Goal: Transaction & Acquisition: Purchase product/service

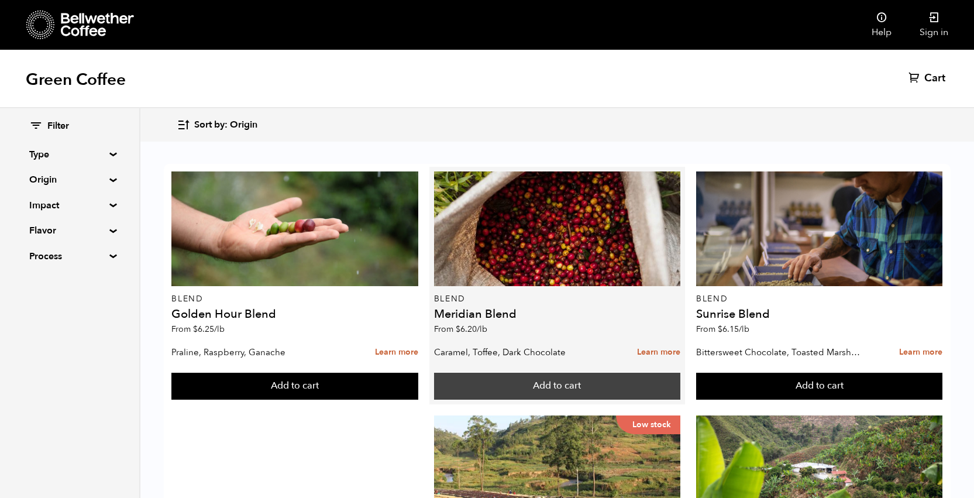
click at [418, 386] on button "Add to cart" at bounding box center [294, 386] width 247 height 27
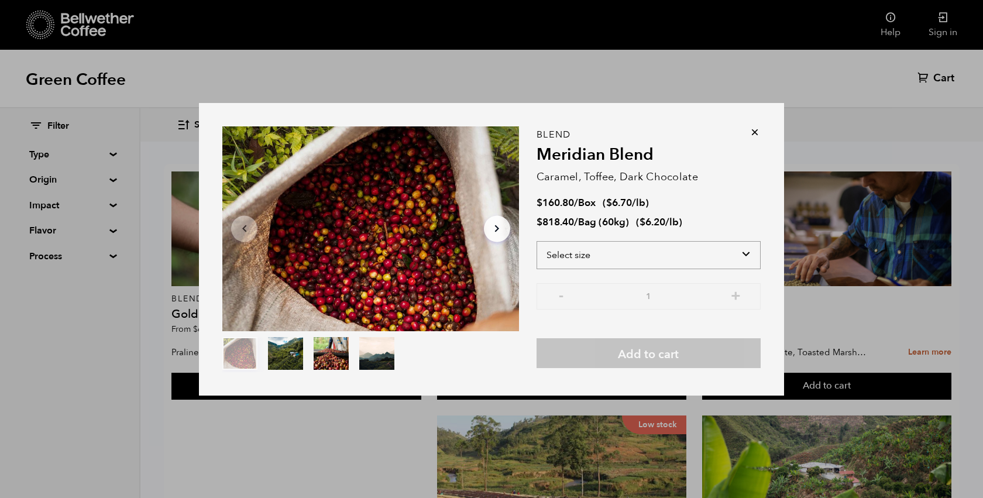
click at [636, 250] on select "Select size Bag (60kg) (132 lbs) Box (24 lbs)" at bounding box center [648, 255] width 224 height 28
select select "bag-3"
click at [536, 241] on select "Select size Bag (60kg) (132 lbs) Box (24 lbs)" at bounding box center [648, 255] width 224 height 28
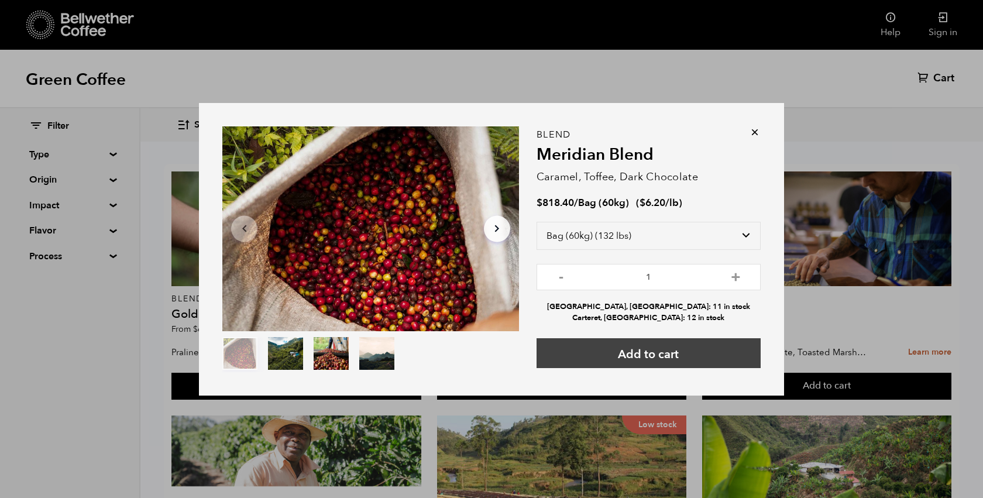
click at [660, 357] on button "Add to cart" at bounding box center [648, 353] width 224 height 30
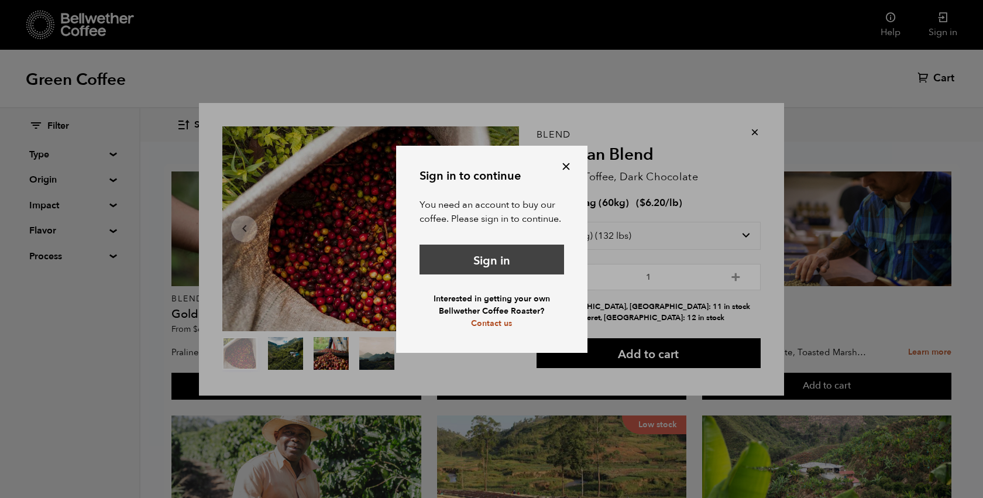
click at [495, 258] on link "Sign in" at bounding box center [491, 260] width 144 height 30
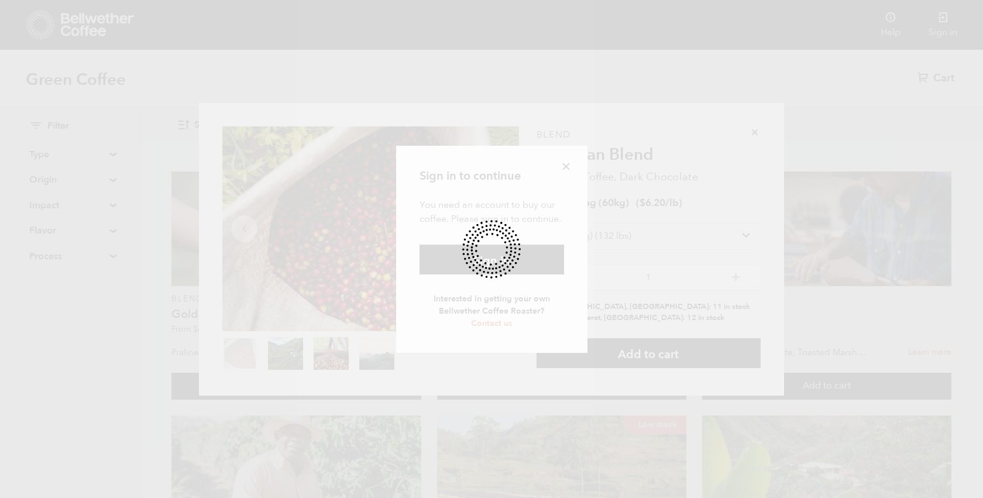
click at [565, 166] on div at bounding box center [491, 249] width 983 height 498
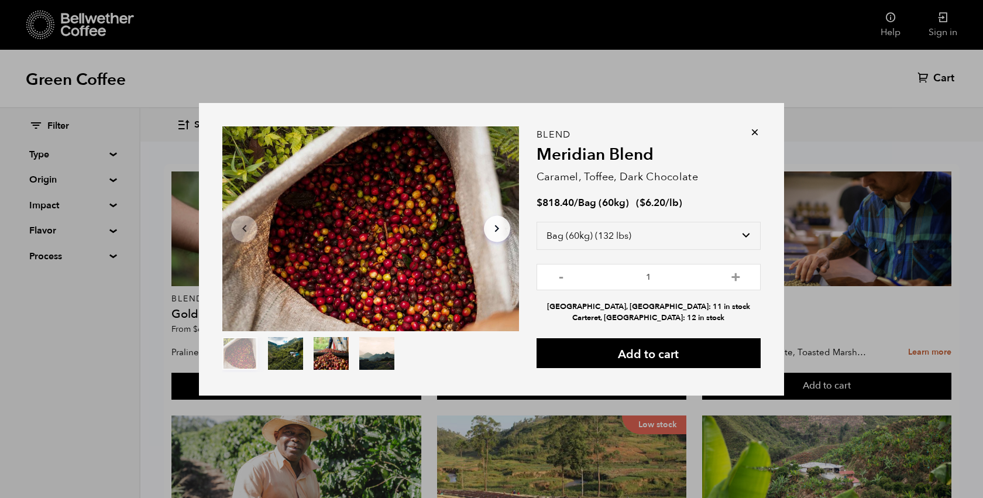
click at [757, 129] on icon at bounding box center [755, 132] width 12 height 12
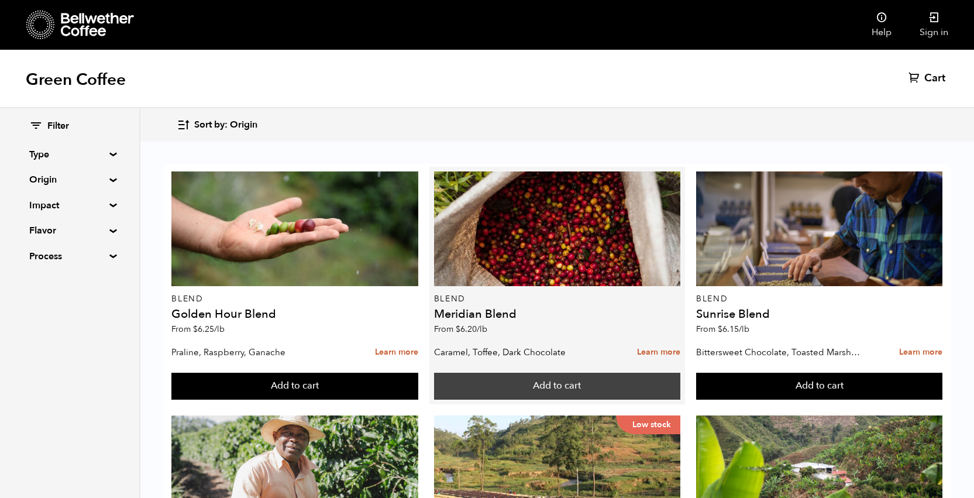
click at [418, 384] on button "Add to cart" at bounding box center [294, 386] width 247 height 27
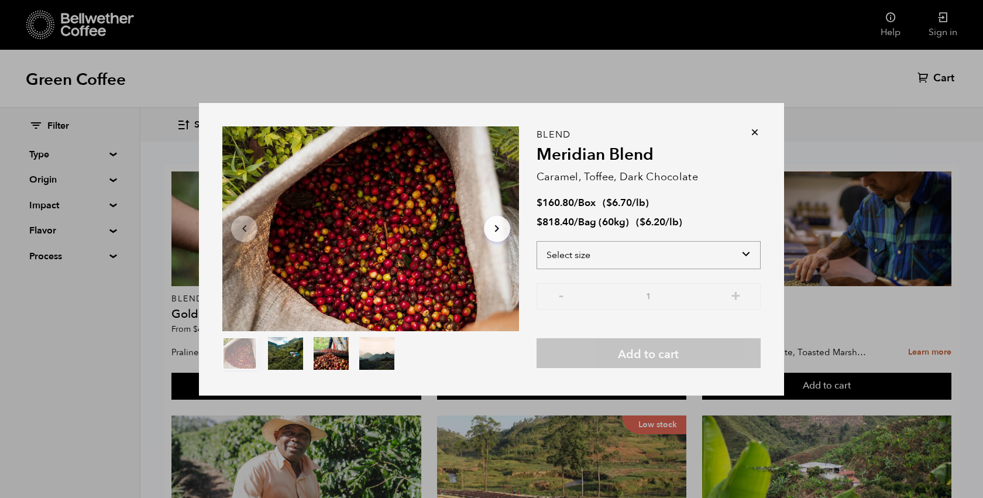
click at [661, 253] on select "Select size Bag (60kg) (132 lbs) Box (24 lbs)" at bounding box center [648, 255] width 224 height 28
select select "bag-3"
click at [536, 241] on select "Select size Bag (60kg) (132 lbs) Box (24 lbs)" at bounding box center [648, 255] width 224 height 28
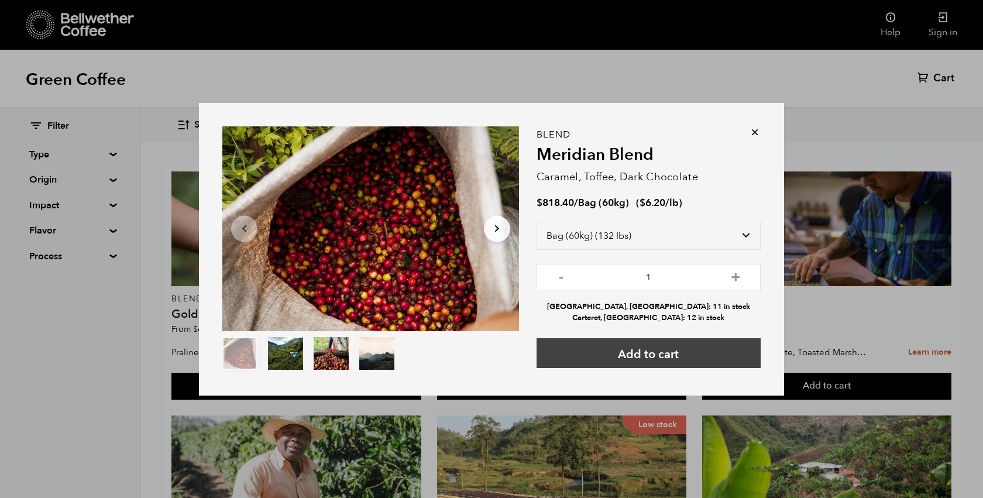
click at [653, 356] on button "Add to cart" at bounding box center [648, 353] width 224 height 30
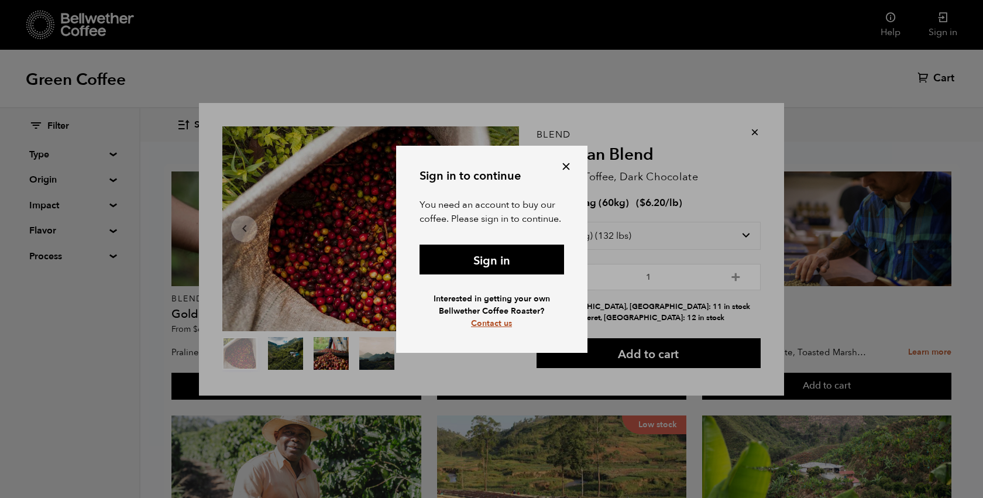
click at [496, 325] on link "Contact us" at bounding box center [491, 323] width 41 height 11
click at [569, 164] on button at bounding box center [565, 166] width 13 height 13
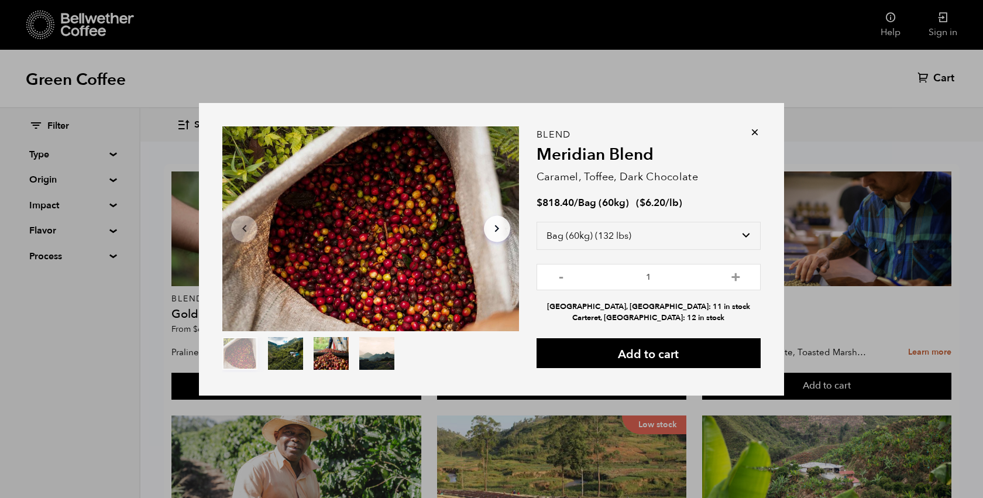
click at [755, 131] on icon at bounding box center [755, 132] width 12 height 12
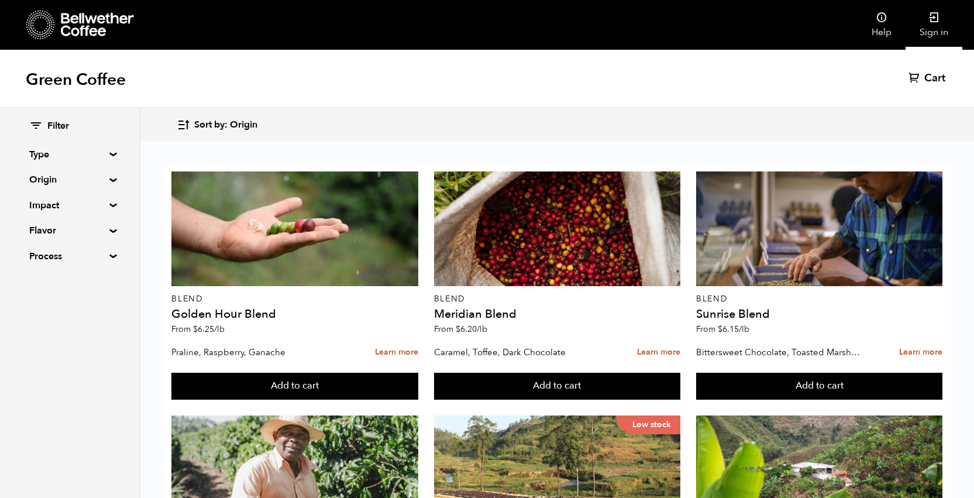
click at [933, 22] on icon at bounding box center [934, 18] width 12 height 12
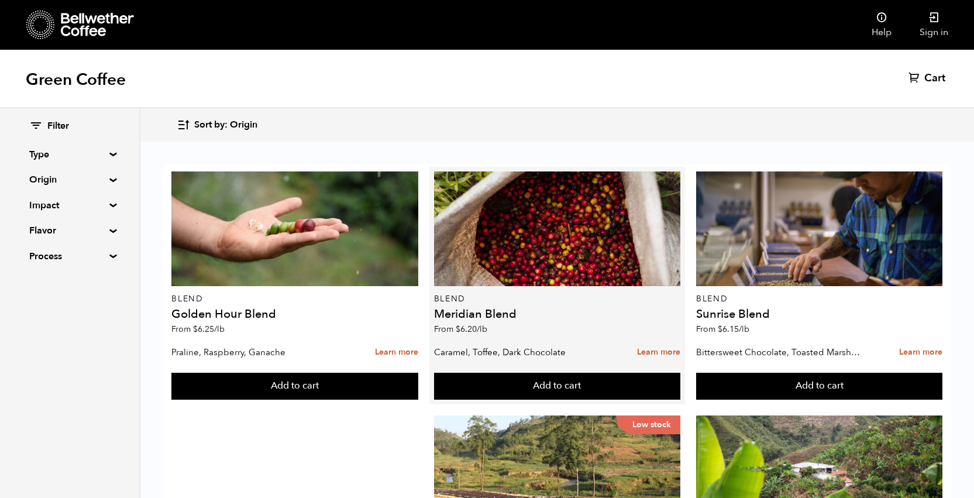
scroll to position [10, 0]
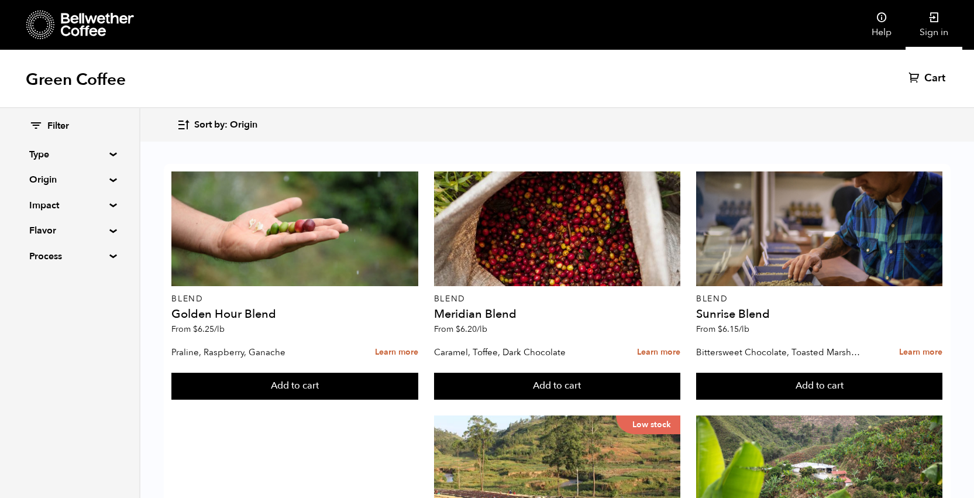
click at [937, 18] on icon at bounding box center [934, 18] width 12 height 12
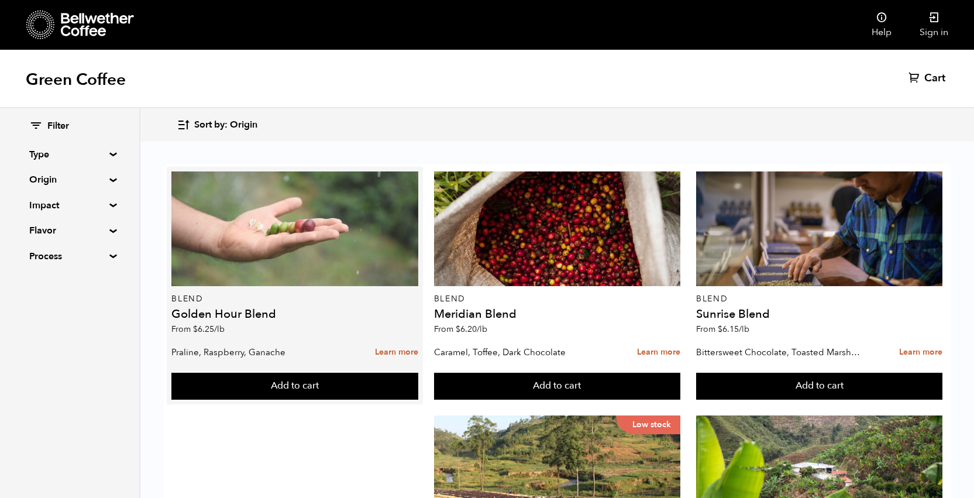
click at [282, 237] on div at bounding box center [294, 228] width 247 height 115
